Goal: Answer question/provide support

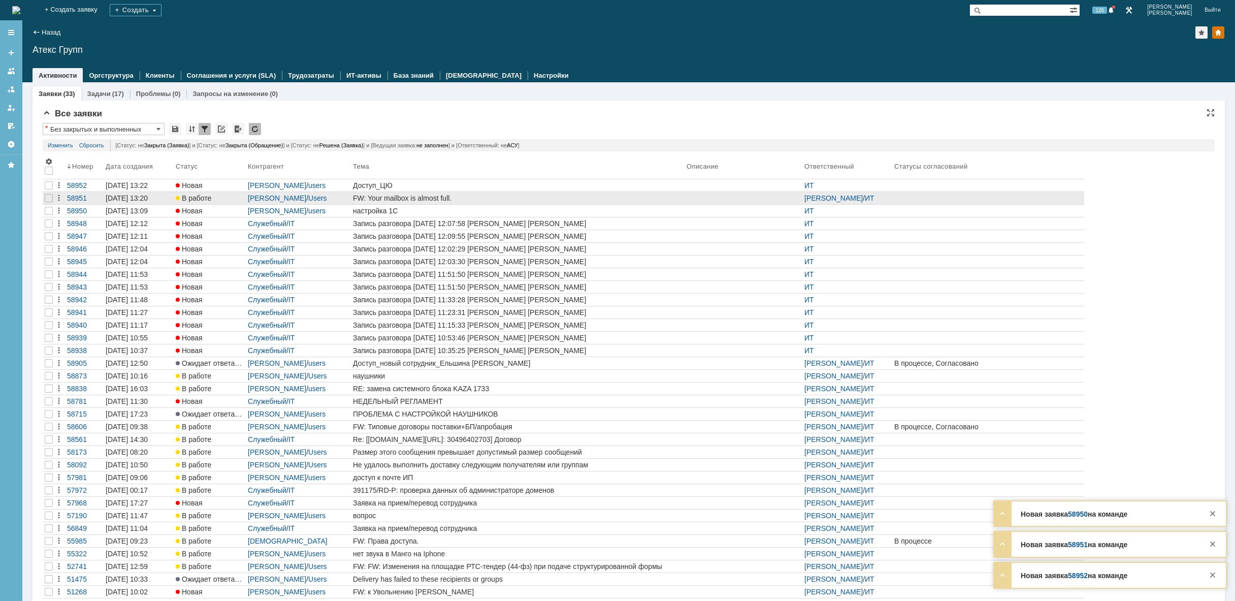
click at [469, 195] on div "FW: Your mailbox is almost full." at bounding box center [517, 198] width 329 height 8
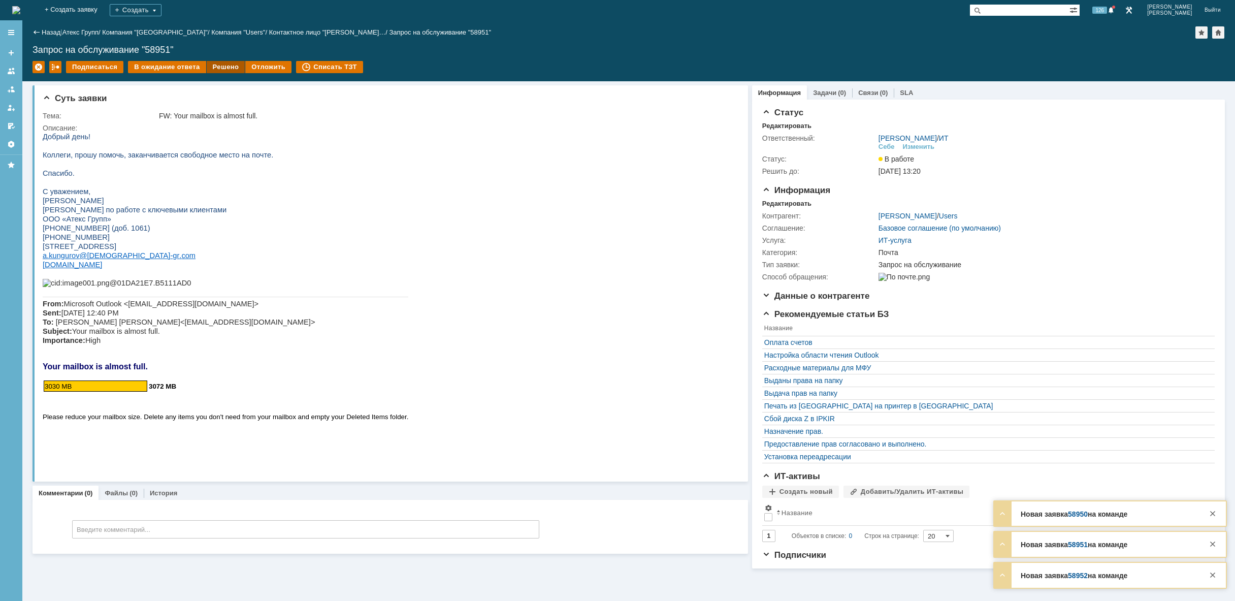
click at [213, 67] on div "Решено" at bounding box center [226, 67] width 39 height 12
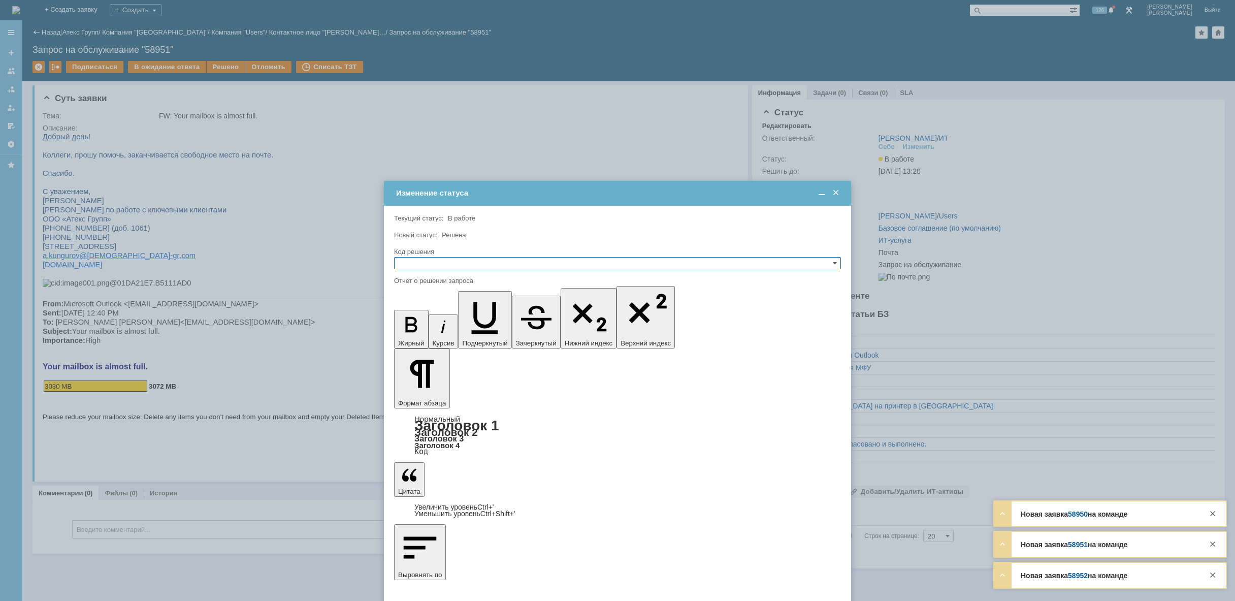
click at [492, 255] on div "Код решения" at bounding box center [617, 252] width 447 height 10
drag, startPoint x: 489, startPoint y: 259, endPoint x: 483, endPoint y: 266, distance: 9.4
click at [489, 260] on input "text" at bounding box center [617, 263] width 447 height 12
drag, startPoint x: 445, startPoint y: 308, endPoint x: 45, endPoint y: 63, distance: 468.9
click at [445, 308] on div "Решено" at bounding box center [617, 311] width 446 height 11
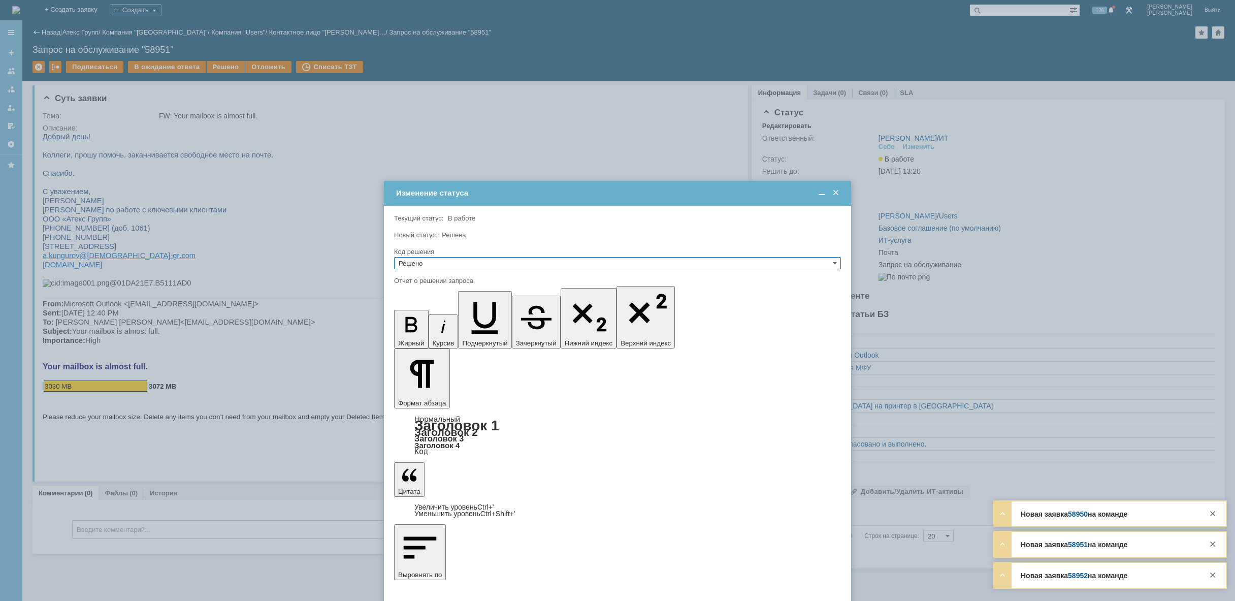
type input "Решено"
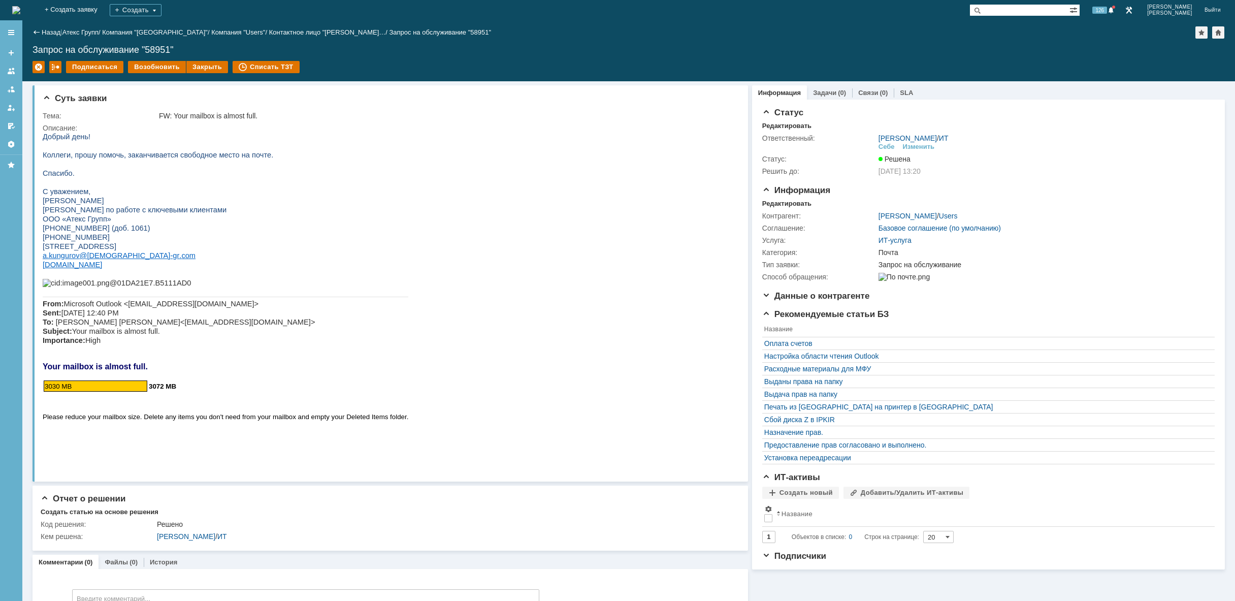
click at [20, 6] on img at bounding box center [16, 10] width 8 height 8
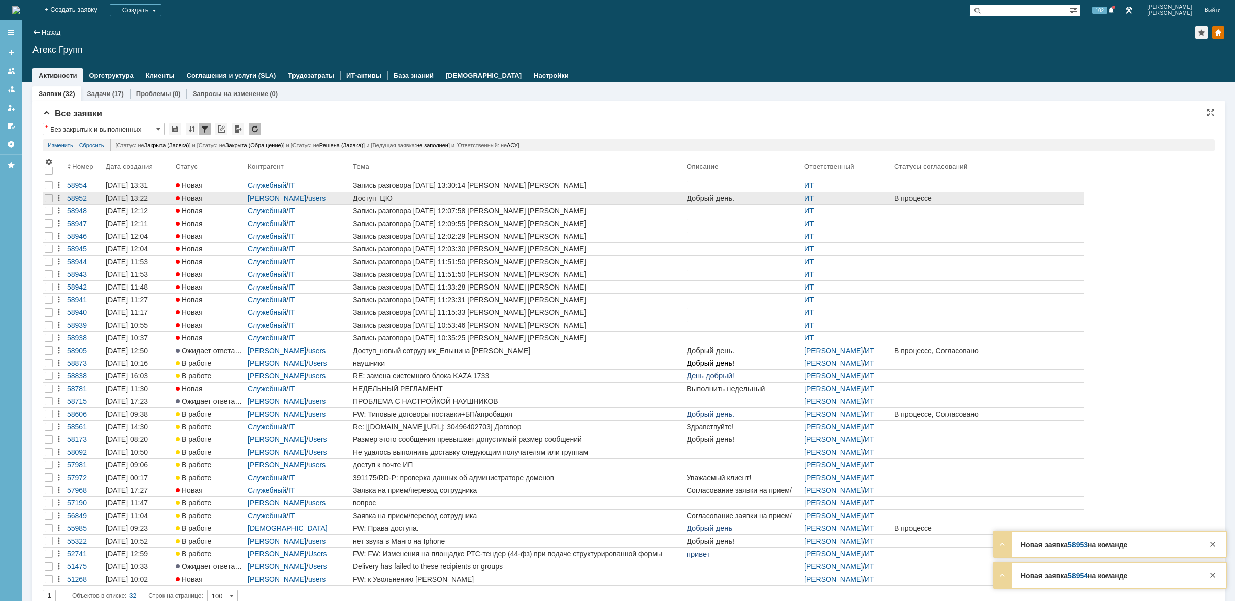
click at [478, 197] on div "Доступ_ЦЮ" at bounding box center [517, 198] width 329 height 8
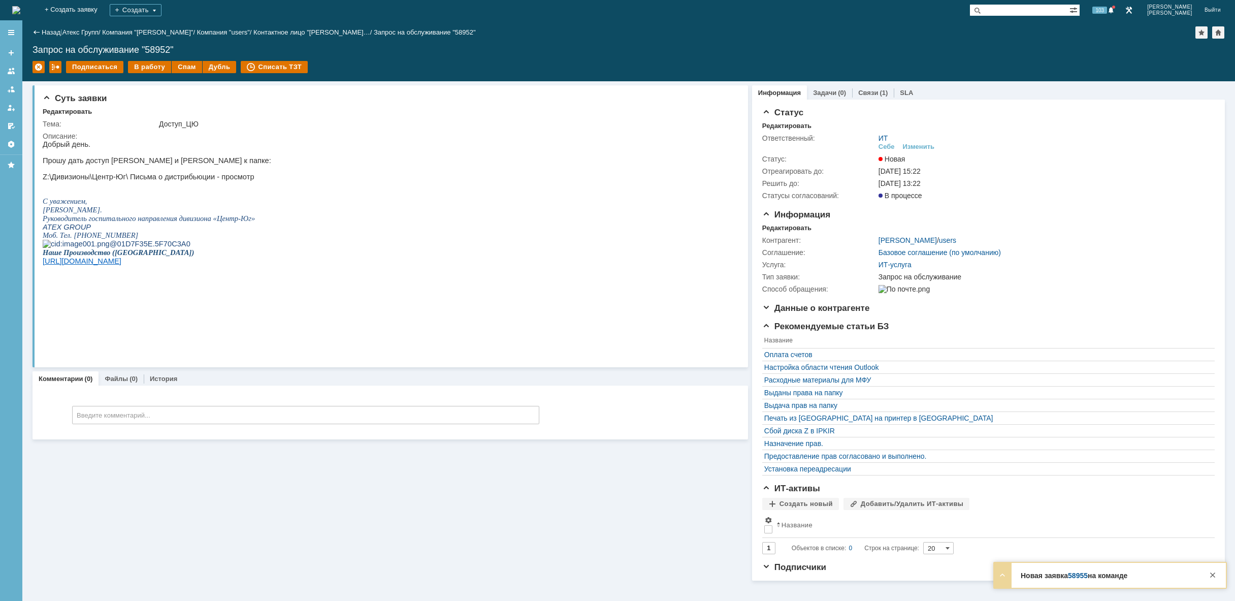
click at [20, 10] on img at bounding box center [16, 10] width 8 height 8
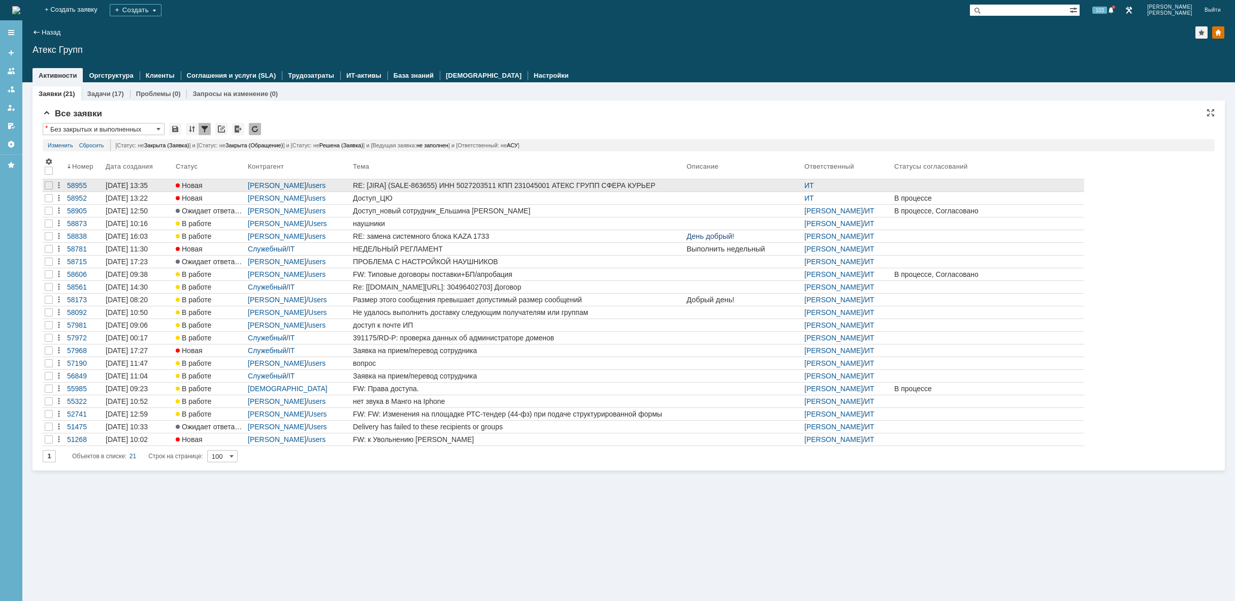
click at [685, 182] on link at bounding box center [743, 185] width 118 height 12
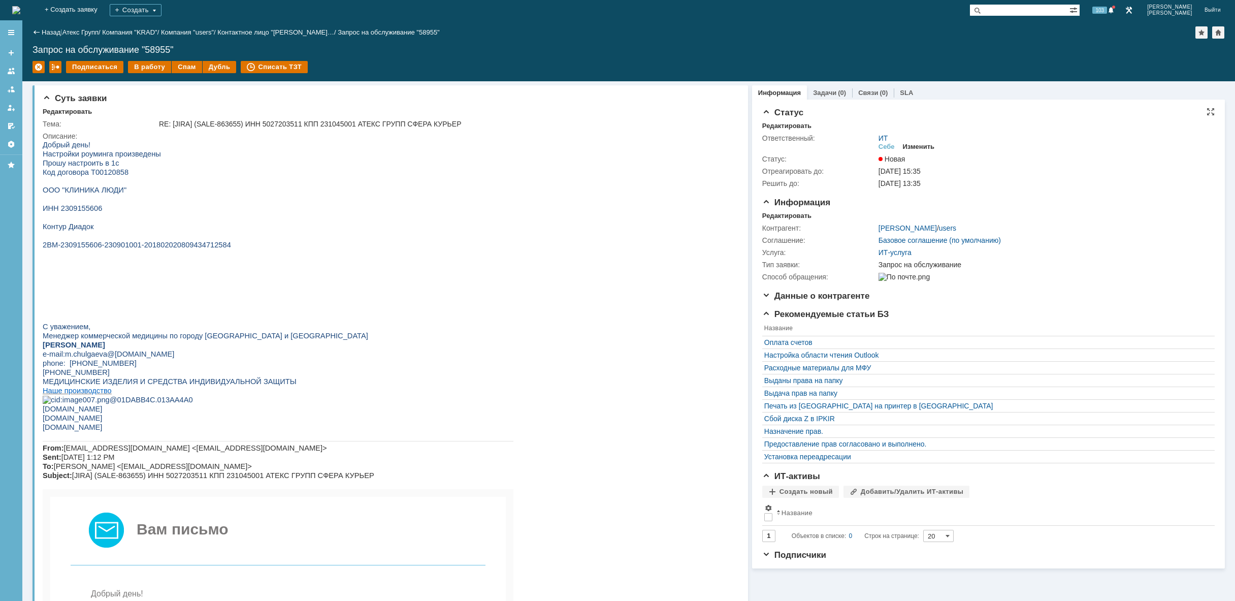
click at [920, 146] on div "Изменить" at bounding box center [919, 147] width 32 height 8
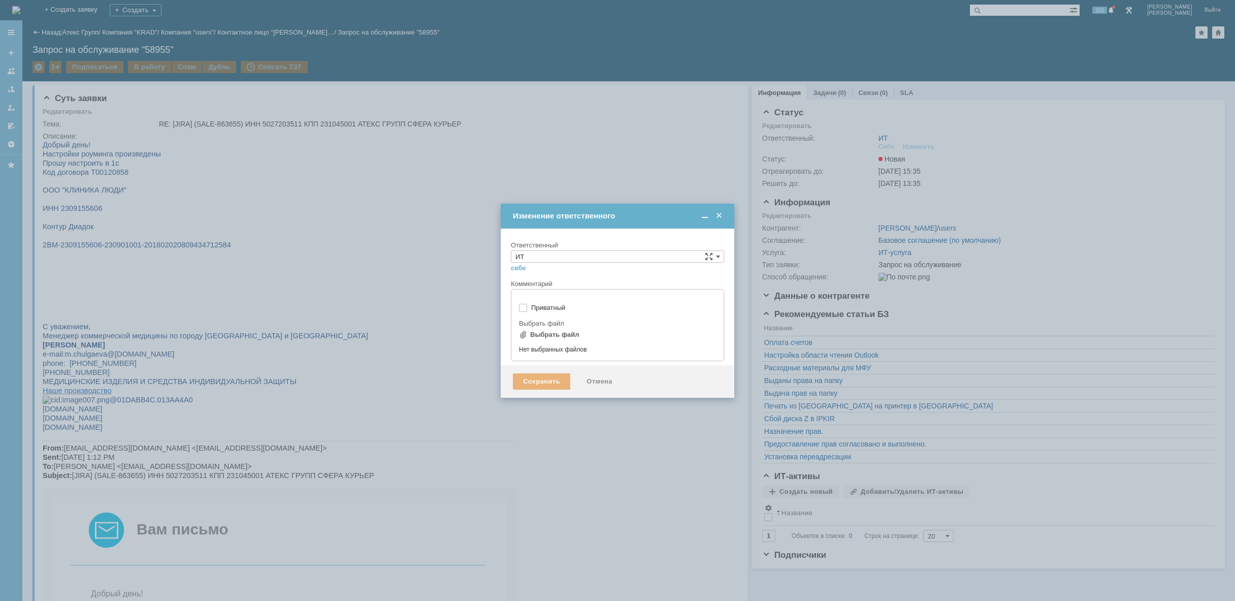
type input "[не указано]"
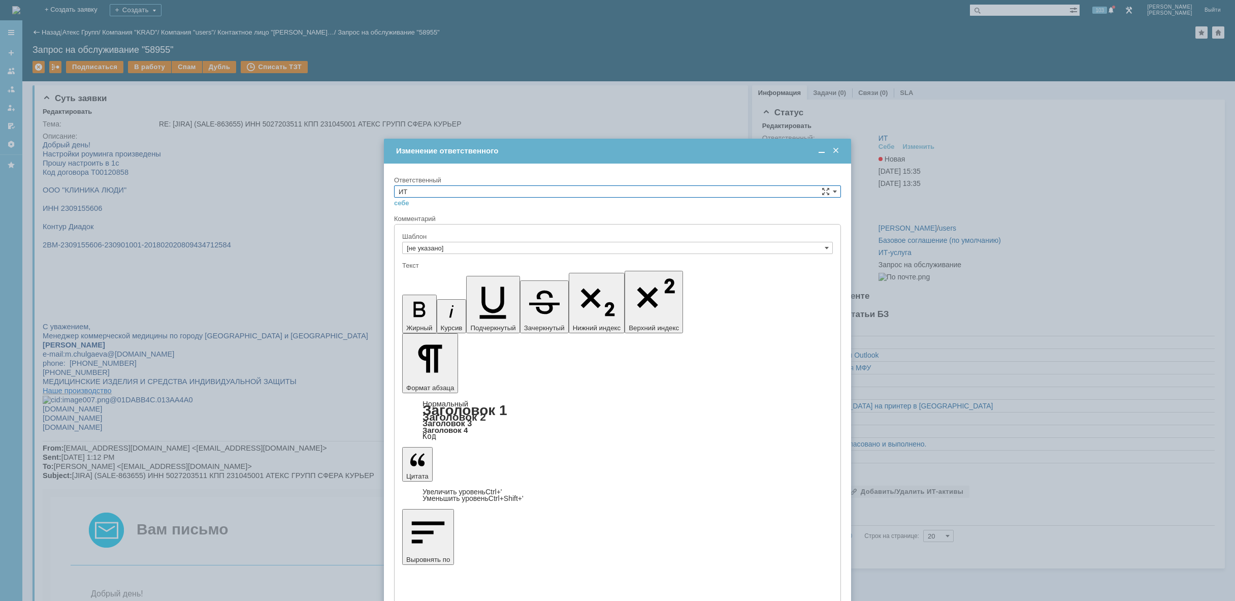
click at [631, 190] on input "ИТ" at bounding box center [617, 191] width 447 height 12
click at [548, 273] on span "АСУ" at bounding box center [617, 275] width 438 height 8
type input "АСУ"
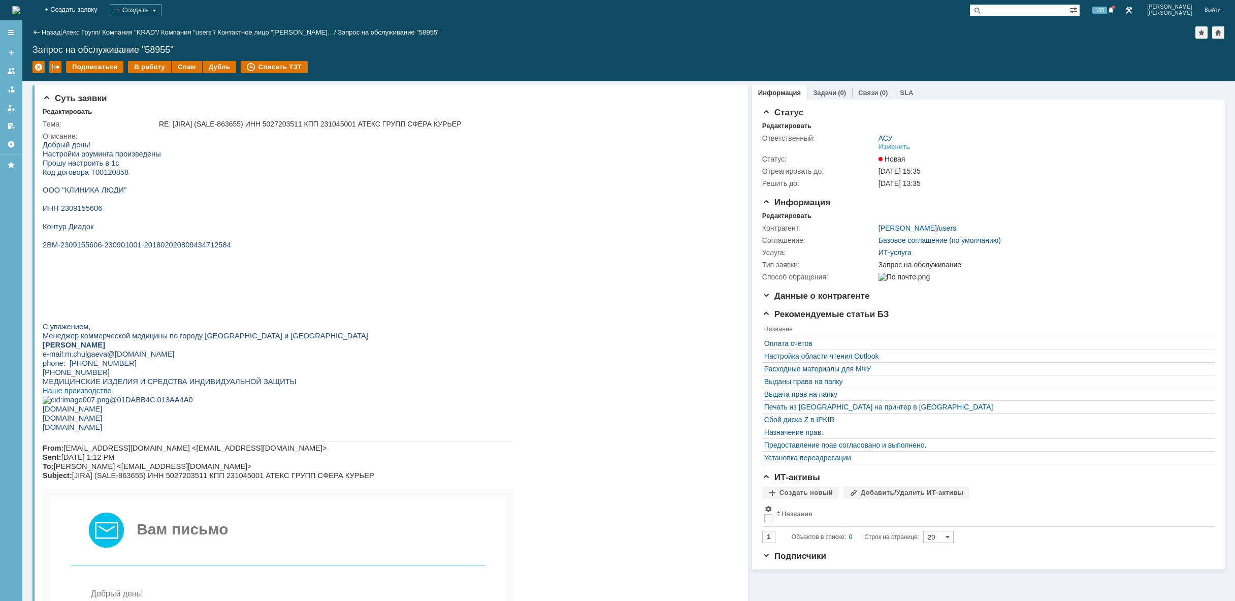
click at [20, 1] on div "На домашнюю" at bounding box center [16, 10] width 8 height 20
click at [20, 7] on img at bounding box center [16, 10] width 8 height 8
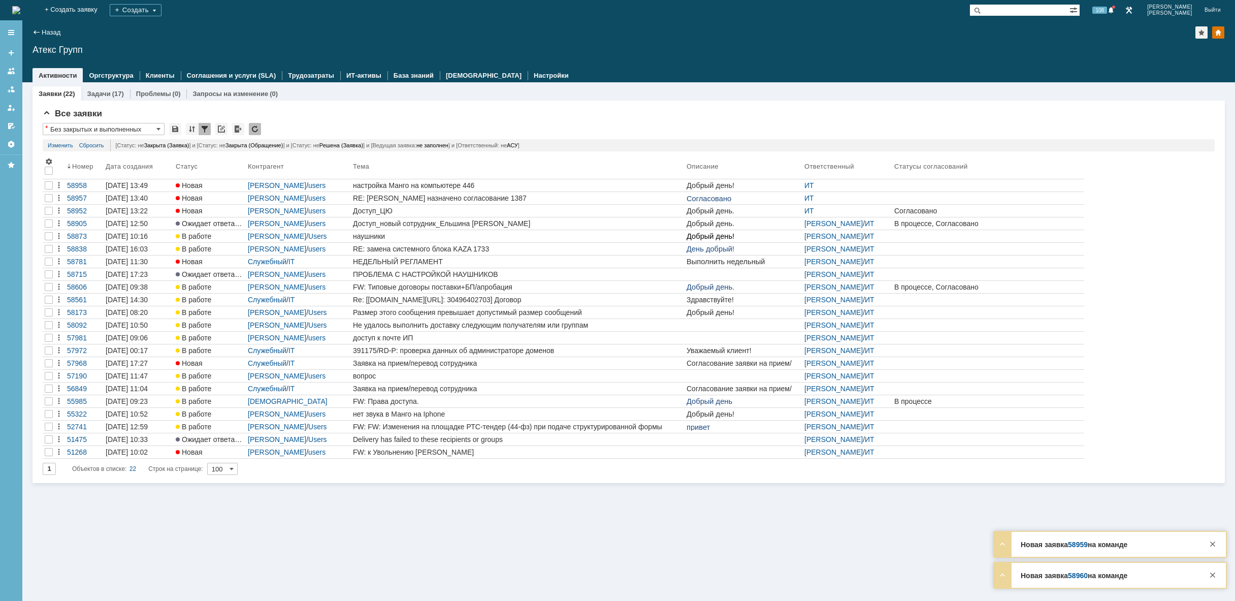
click at [20, 10] on img at bounding box center [16, 10] width 8 height 8
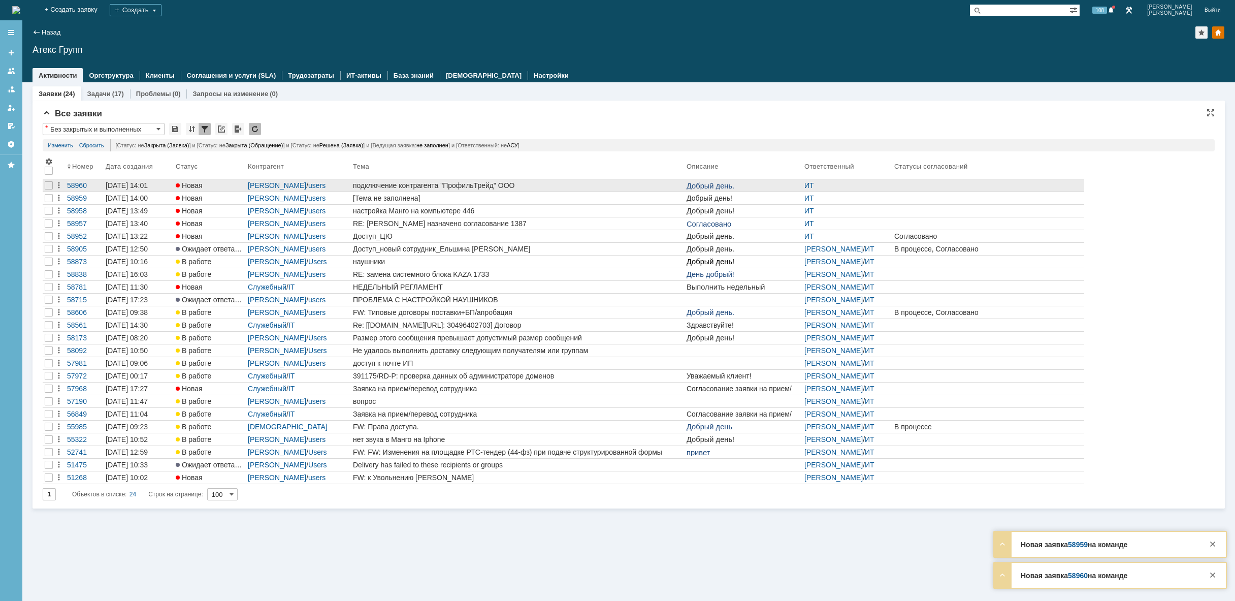
click at [662, 183] on div "подключение контрагента "ПрофильТрейд" ООО" at bounding box center [517, 185] width 329 height 8
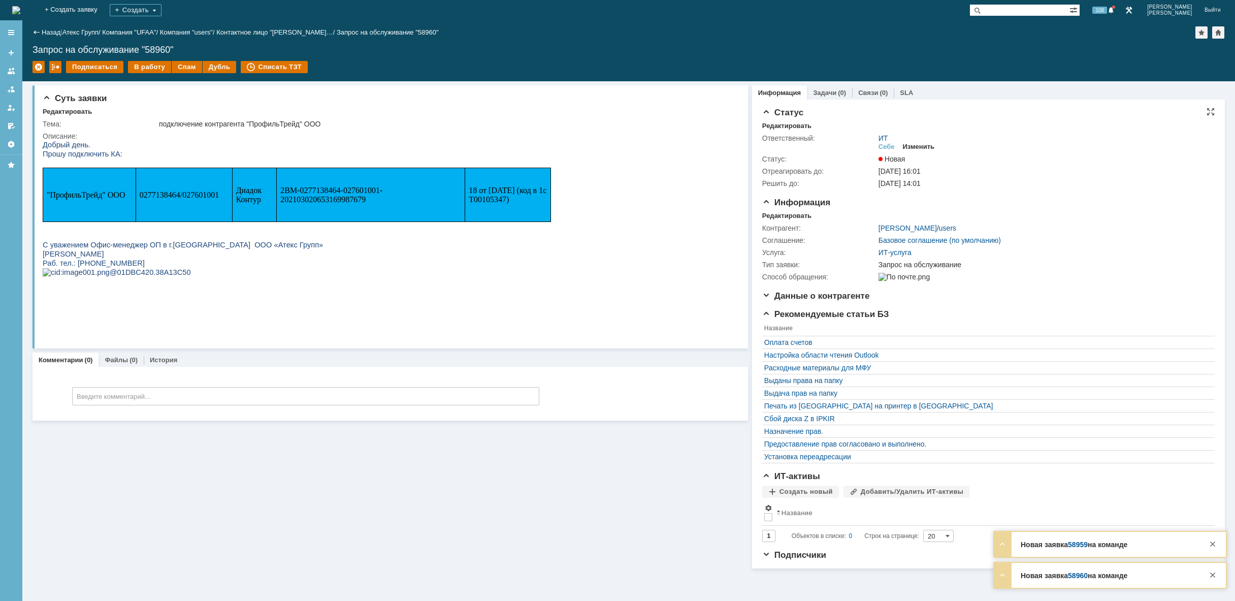
click at [918, 146] on div "Изменить" at bounding box center [919, 147] width 32 height 8
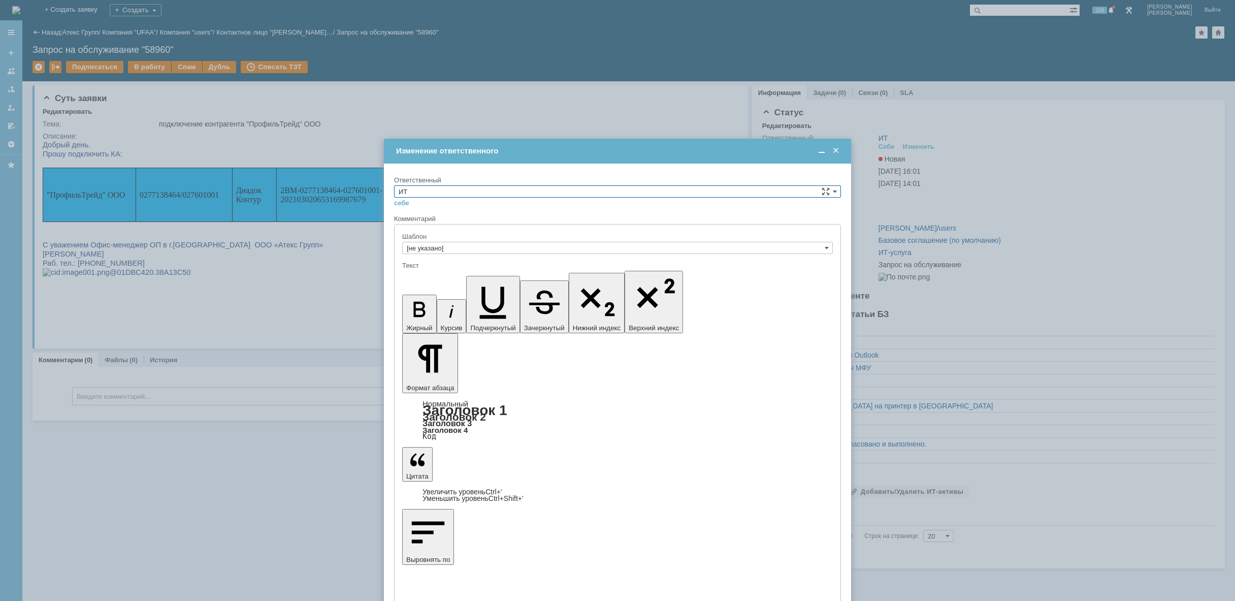
click at [648, 195] on input "ИТ" at bounding box center [617, 191] width 447 height 12
click at [563, 275] on span "АСУ" at bounding box center [617, 275] width 438 height 8
type input "АСУ"
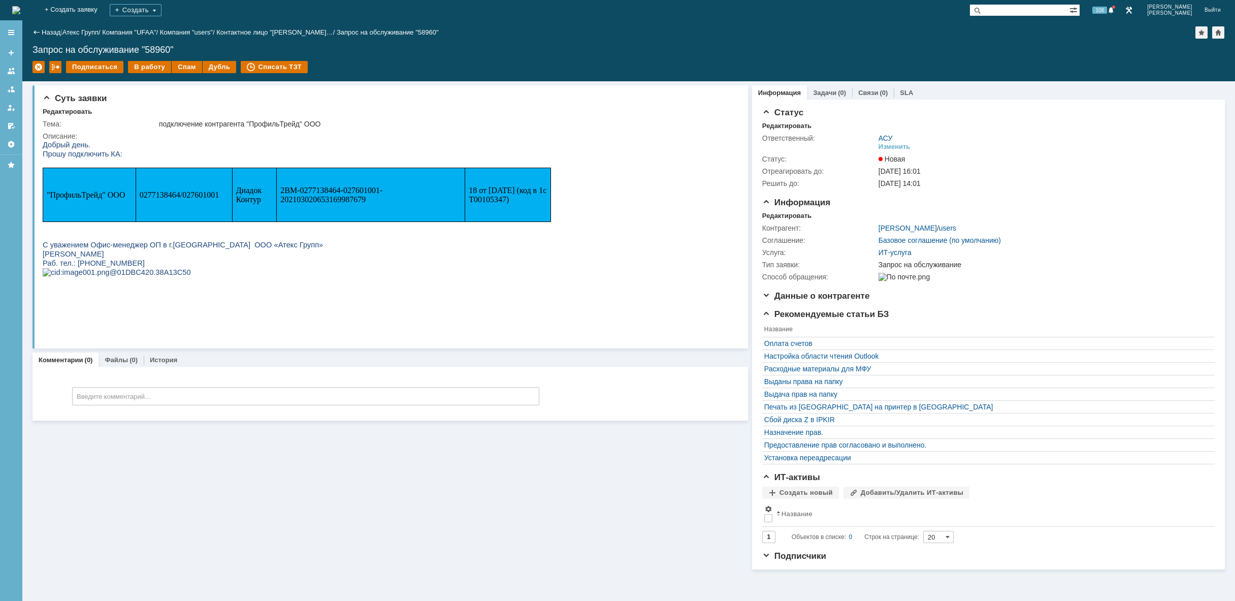
click at [20, 6] on img at bounding box center [16, 10] width 8 height 8
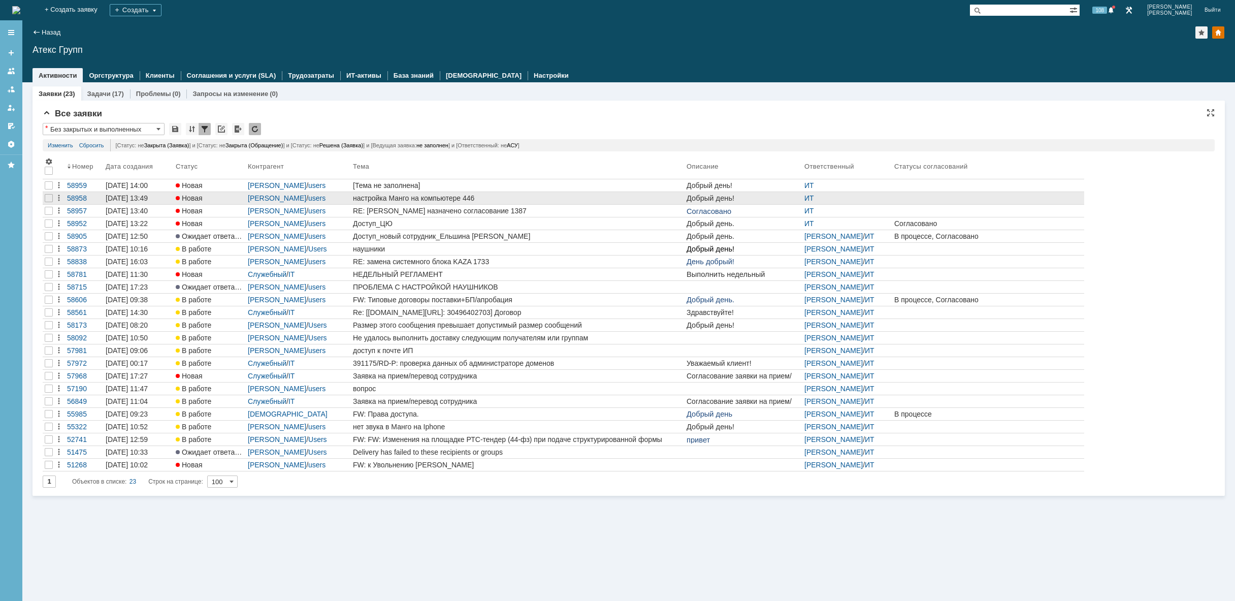
click at [516, 198] on div "настройка Манго на компьютере 446" at bounding box center [517, 198] width 329 height 8
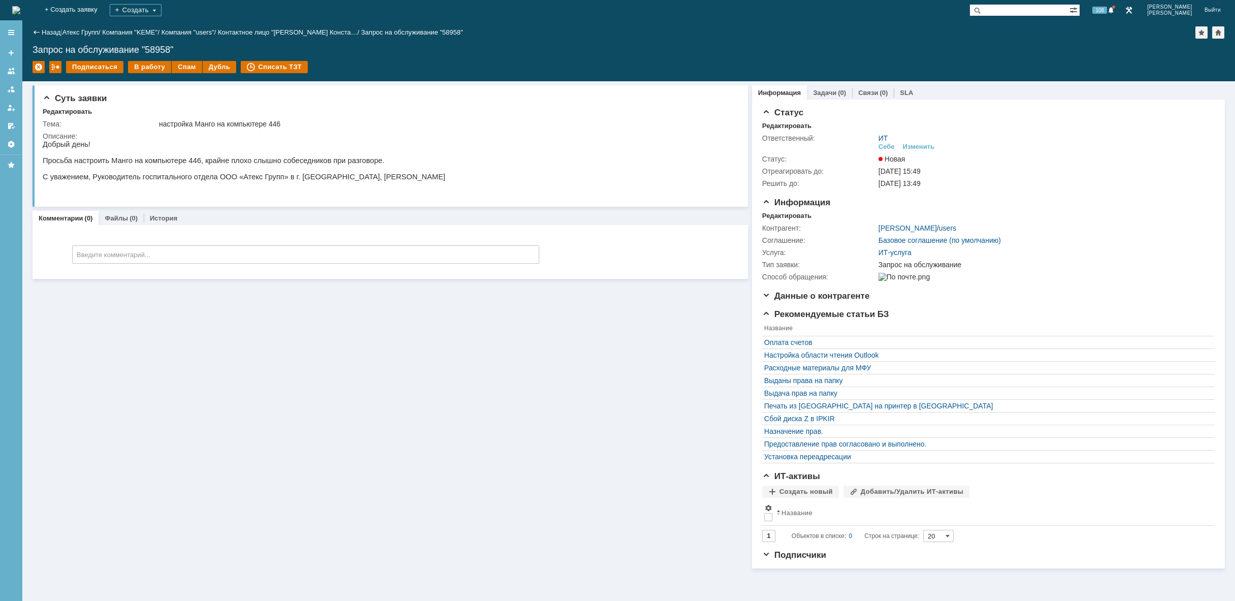
click at [20, 14] on img at bounding box center [16, 10] width 8 height 8
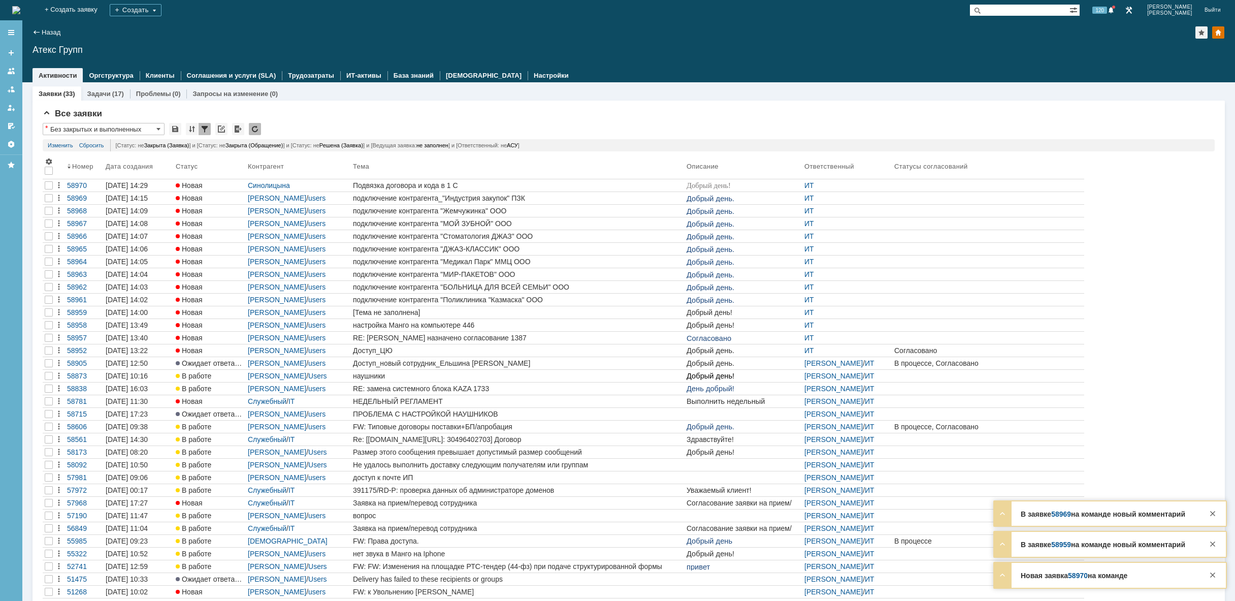
click at [20, 11] on img at bounding box center [16, 10] width 8 height 8
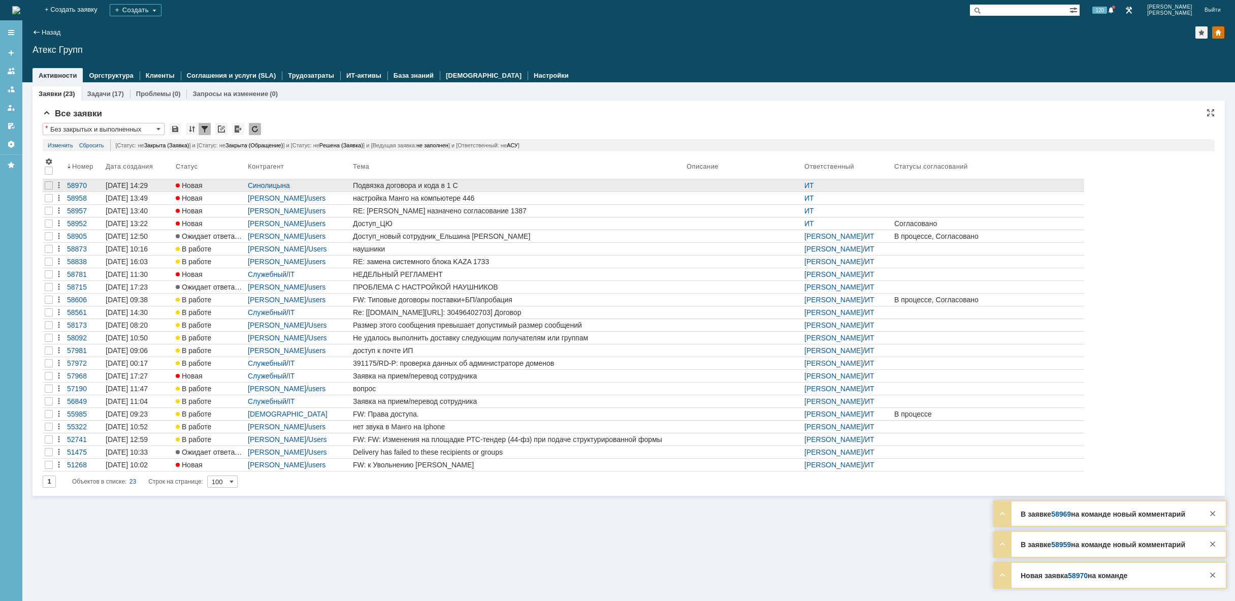
click at [504, 180] on link "Подвязка договора и кода в 1 С" at bounding box center [518, 185] width 334 height 12
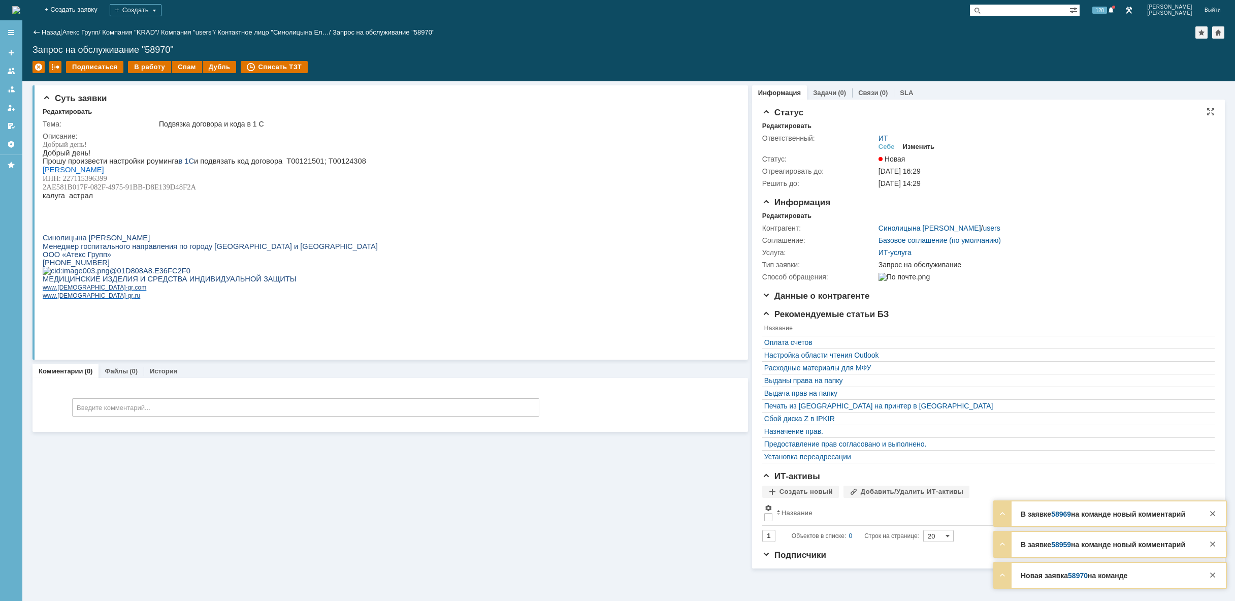
click at [923, 148] on div "Изменить" at bounding box center [919, 147] width 32 height 8
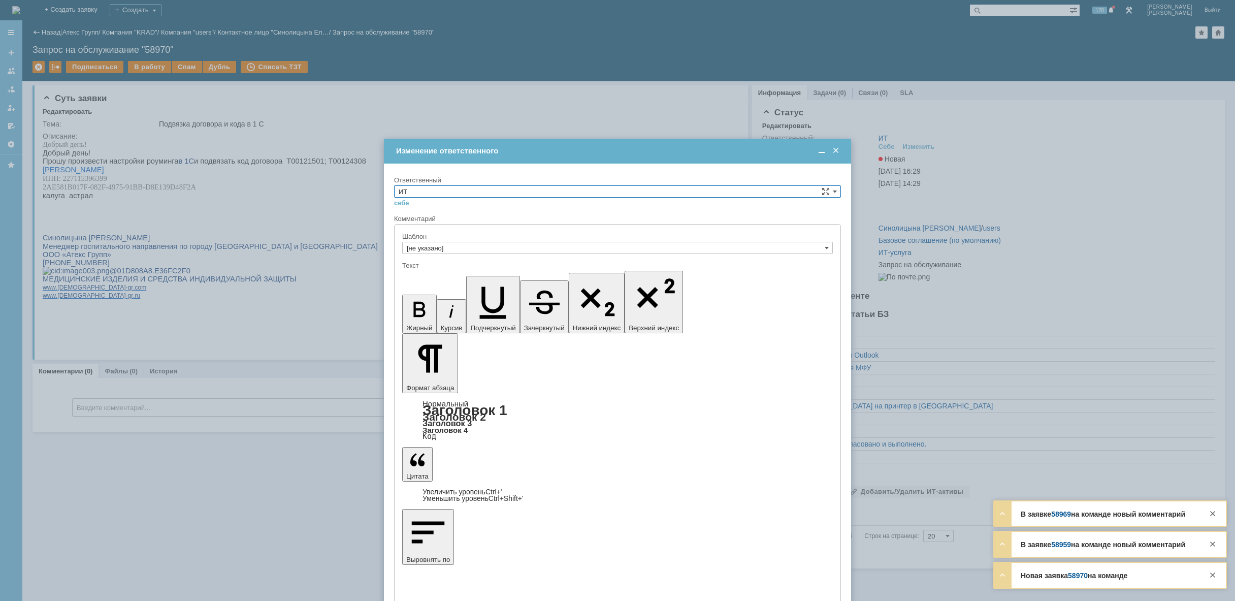
click at [665, 189] on input "ИТ" at bounding box center [617, 191] width 447 height 12
click at [462, 279] on span "АСУ" at bounding box center [617, 275] width 438 height 8
type input "АСУ"
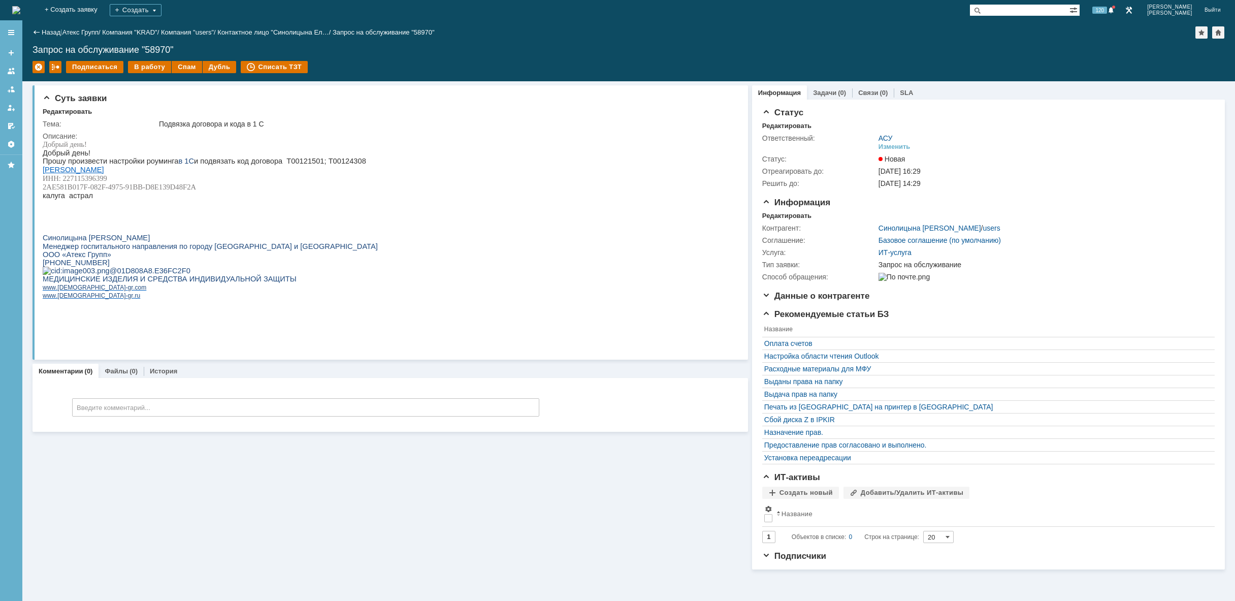
click at [20, 11] on img at bounding box center [16, 10] width 8 height 8
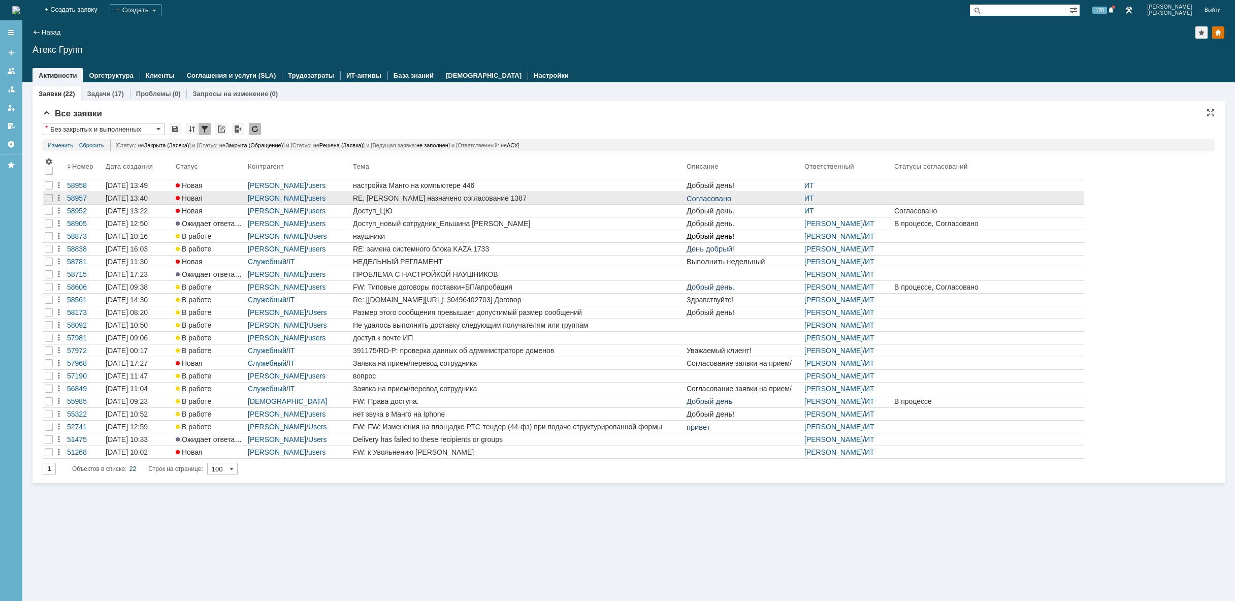
click at [584, 199] on div "RE: Вам назначено согласование 1387" at bounding box center [517, 198] width 329 height 8
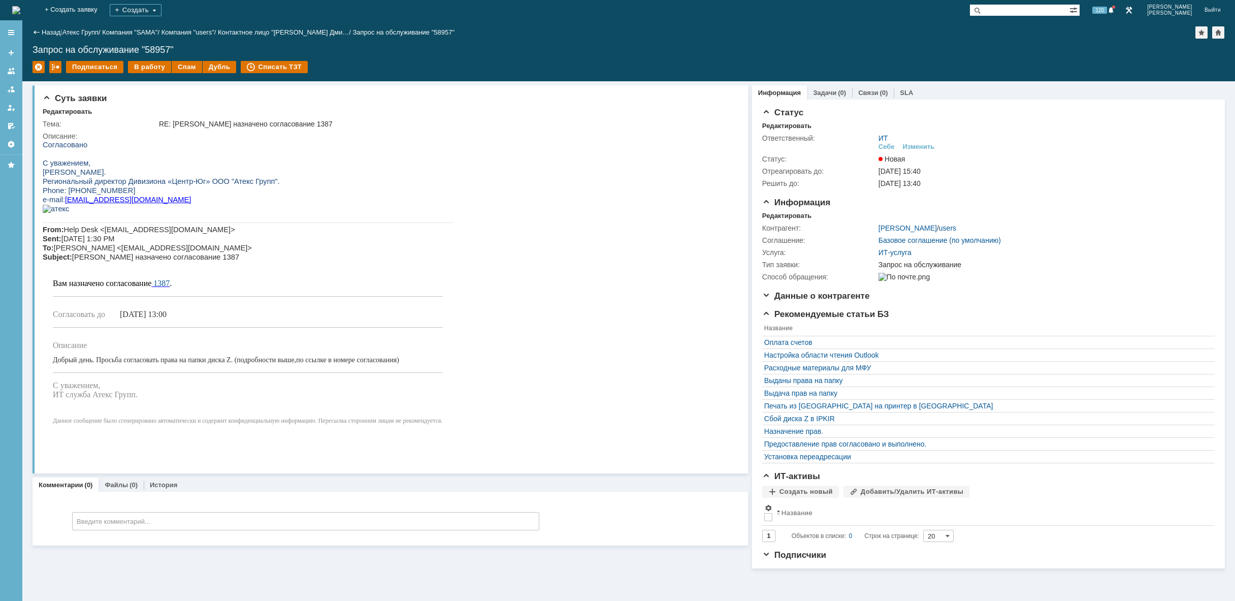
click at [20, 8] on img at bounding box center [16, 10] width 8 height 8
